Goal: Navigation & Orientation: Find specific page/section

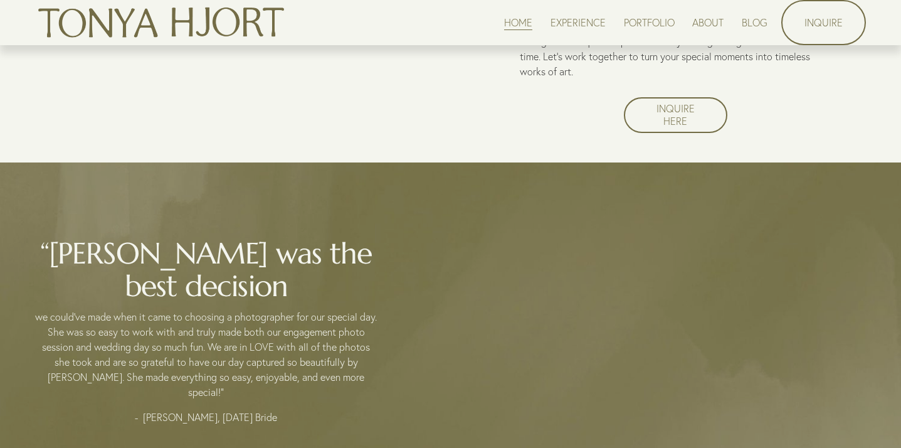
scroll to position [2371, 0]
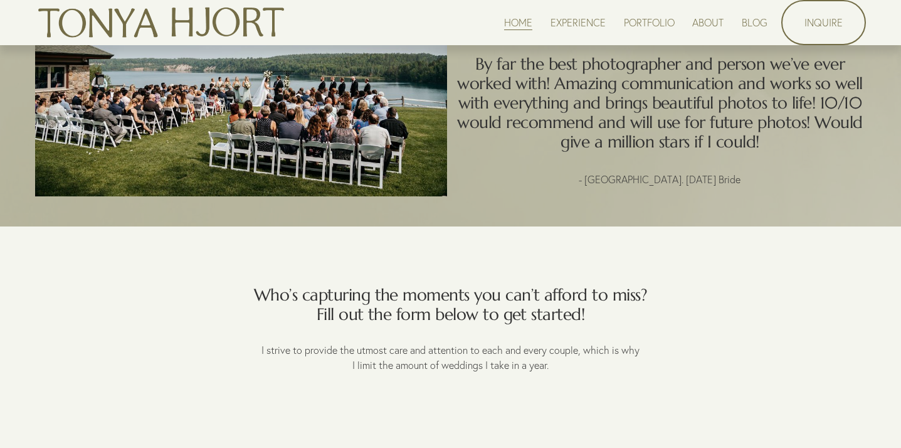
click at [703, 21] on link "ABOUT" at bounding box center [707, 22] width 31 height 17
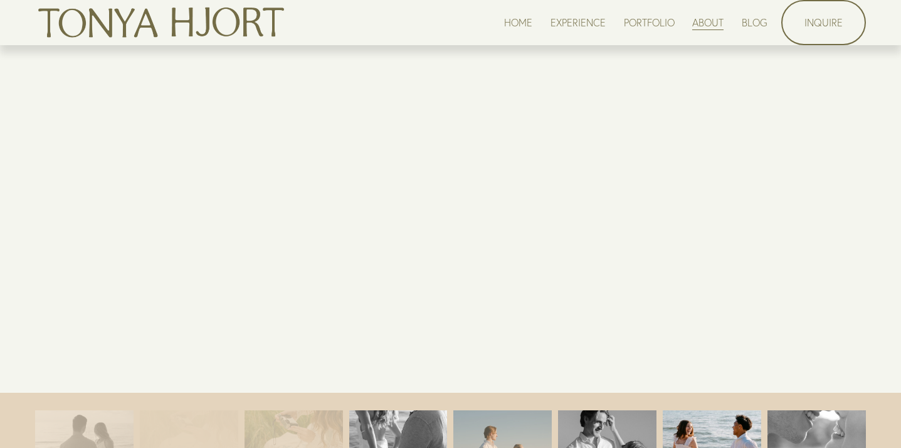
scroll to position [2603, 0]
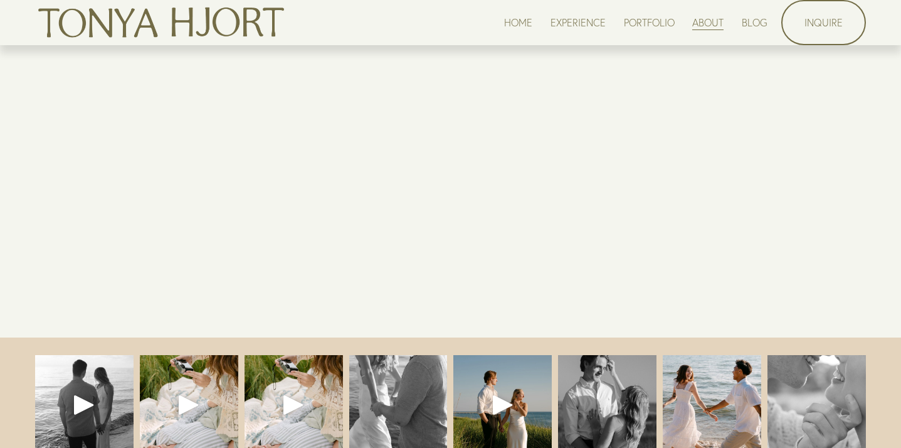
drag, startPoint x: 896, startPoint y: 179, endPoint x: 864, endPoint y: 494, distance: 315.8
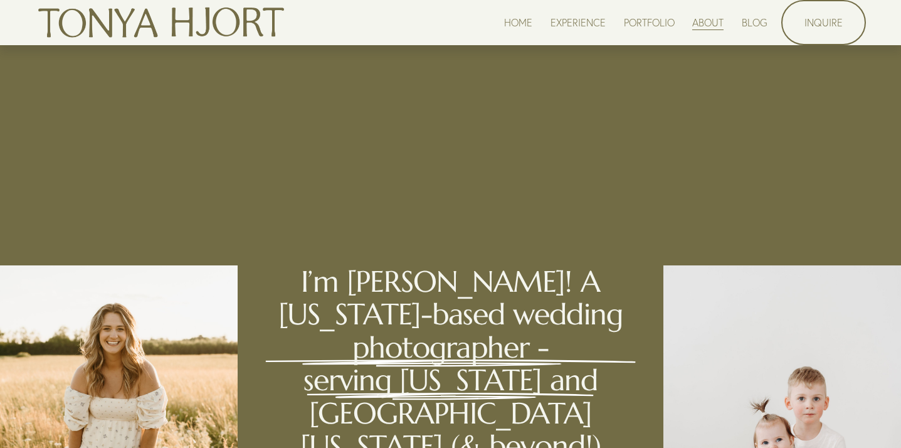
scroll to position [0, 0]
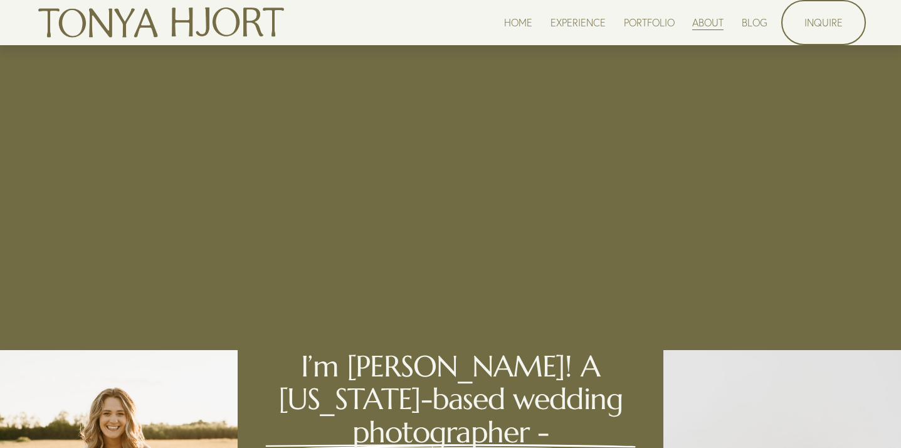
click at [633, 23] on link "PORTFOLIO" at bounding box center [649, 22] width 51 height 17
